Goal: Information Seeking & Learning: Check status

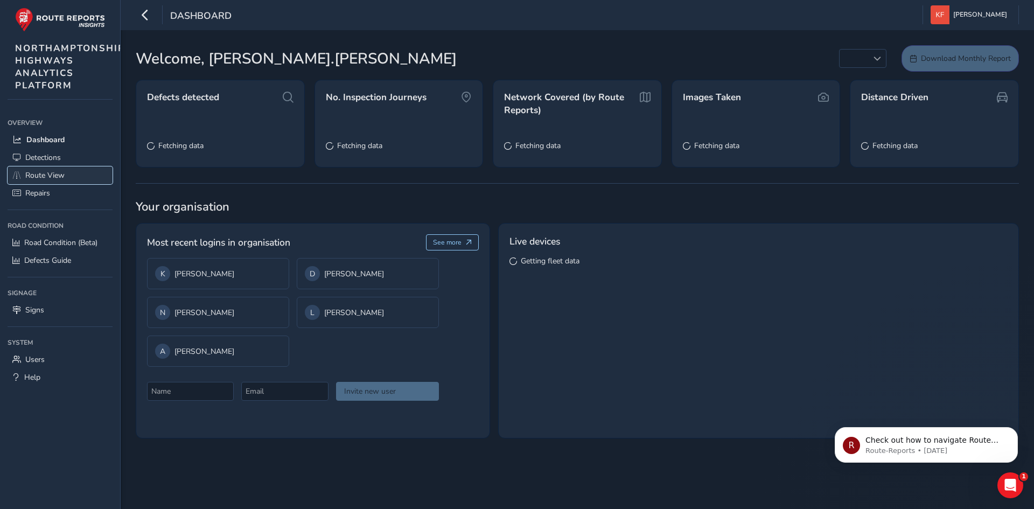
click at [54, 173] on span "Route View" at bounding box center [44, 175] width 39 height 10
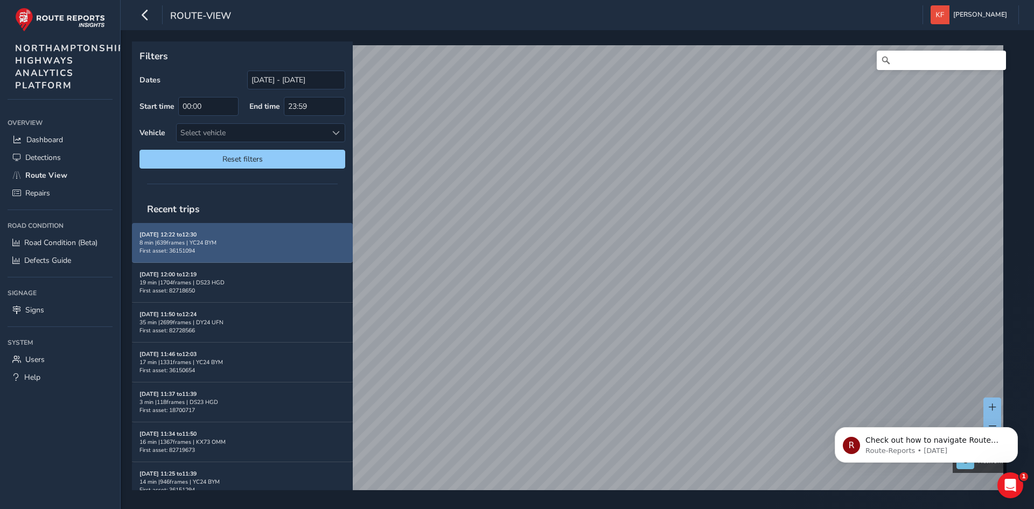
click at [243, 242] on div "8 min | 639 frames | YC24 BYM" at bounding box center [243, 243] width 206 height 8
click at [171, 249] on span "First asset: 36151094" at bounding box center [167, 251] width 55 height 8
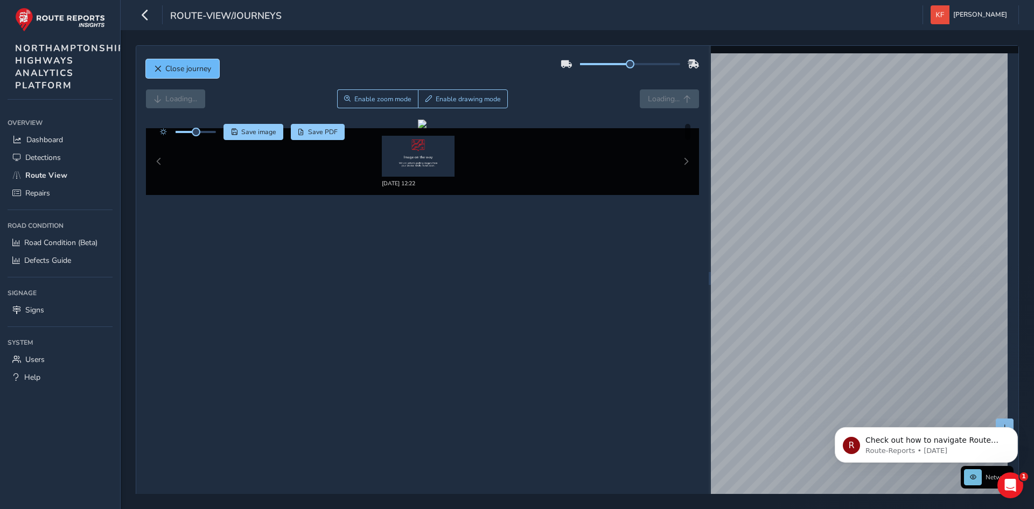
click at [163, 63] on button "Close journey" at bounding box center [182, 68] width 73 height 19
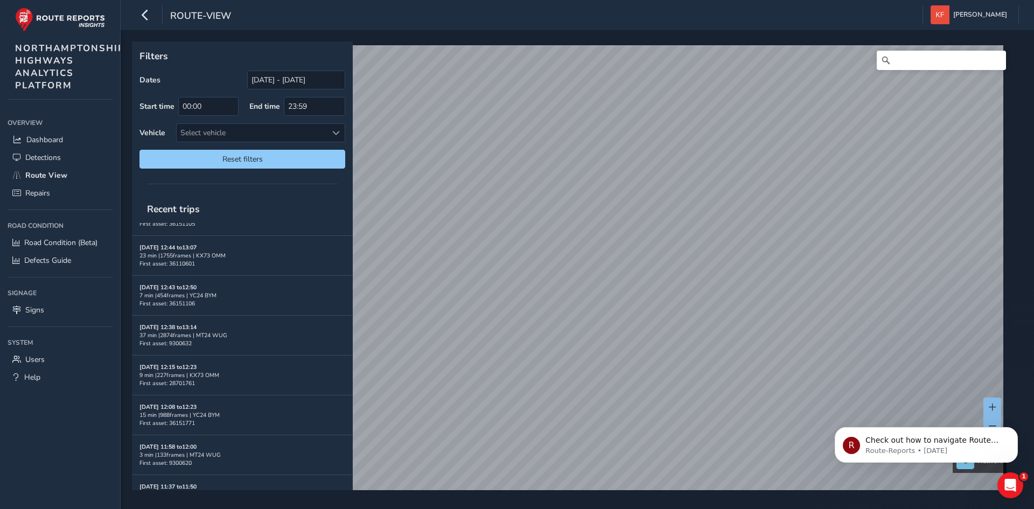
scroll to position [2051, 0]
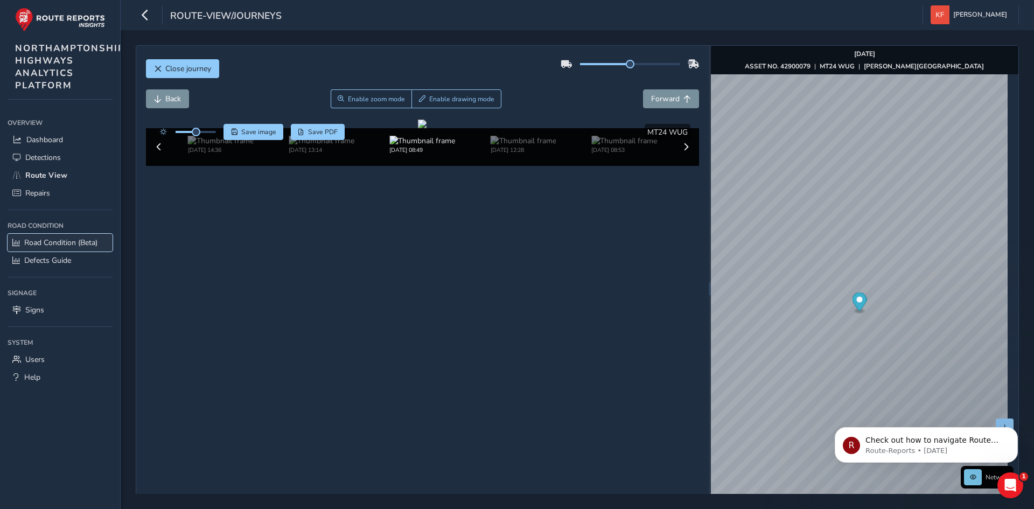
click at [67, 246] on span "Road Condition (Beta)" at bounding box center [60, 243] width 73 height 10
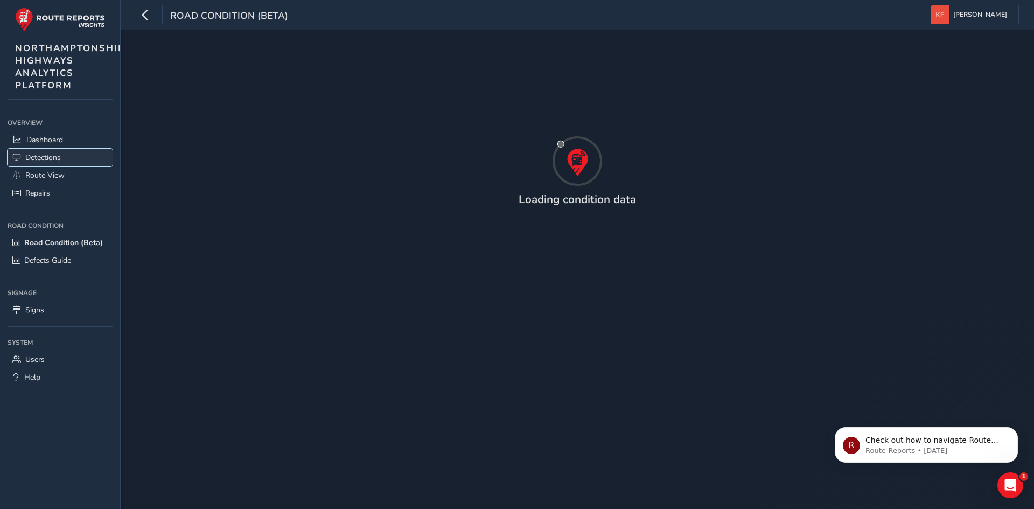
click at [37, 158] on span "Detections" at bounding box center [43, 157] width 36 height 10
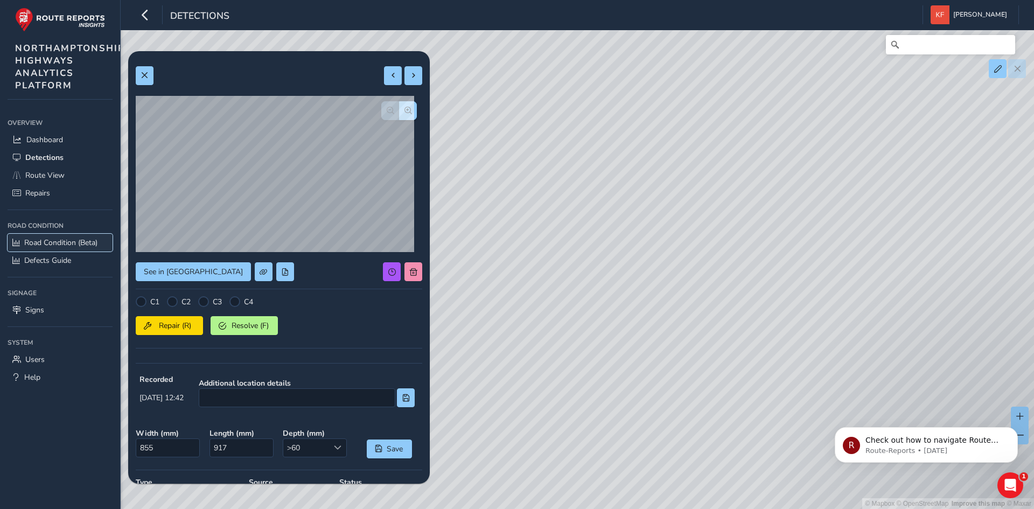
click at [51, 247] on span "Road Condition (Beta)" at bounding box center [60, 243] width 73 height 10
